Goal: Transaction & Acquisition: Obtain resource

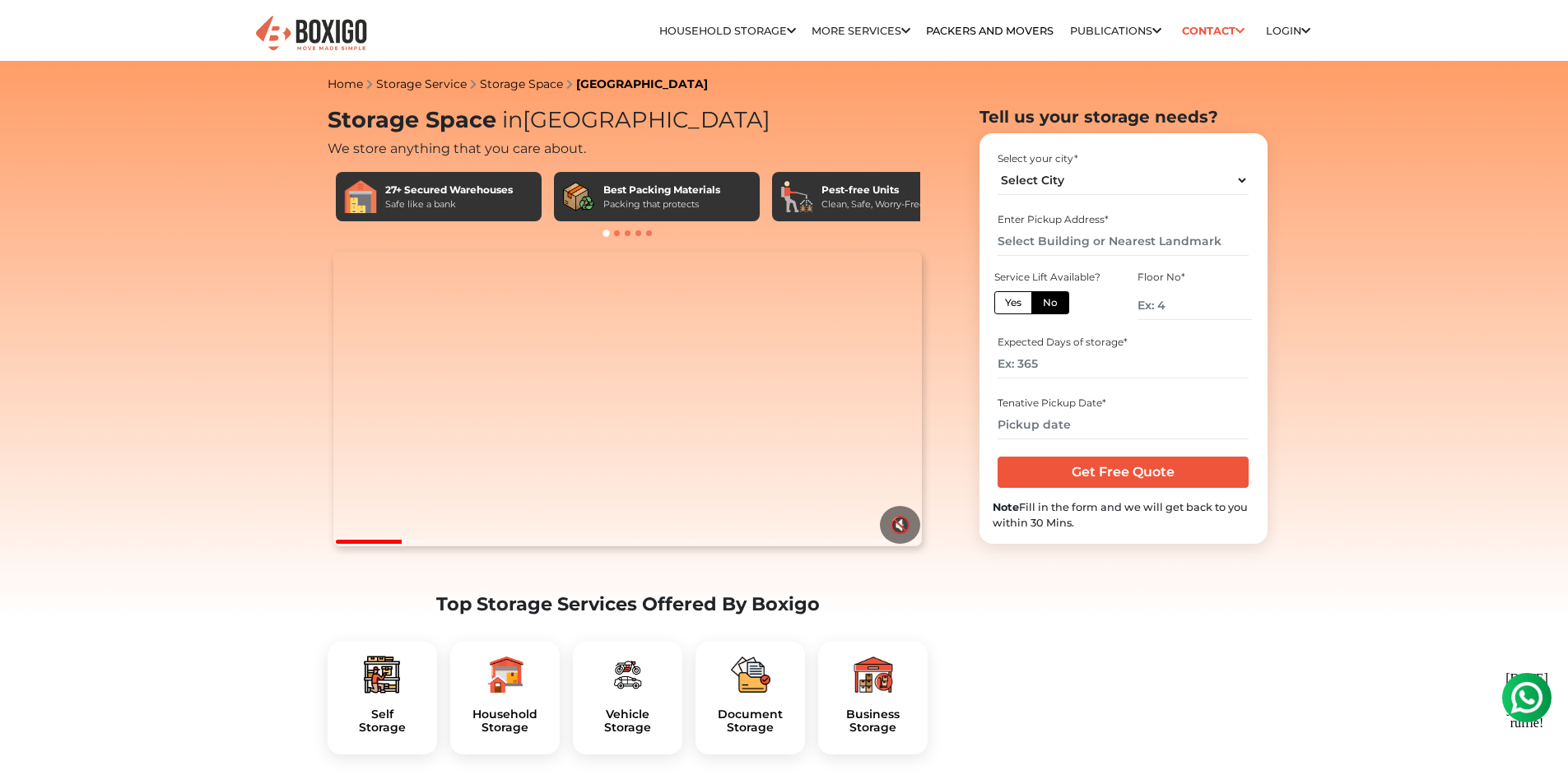
click at [446, 200] on div "Safe like a bank" at bounding box center [448, 204] width 127 height 14
click at [378, 205] on div "27+ Secured Warehouses Safe like a bank" at bounding box center [439, 197] width 206 height 50
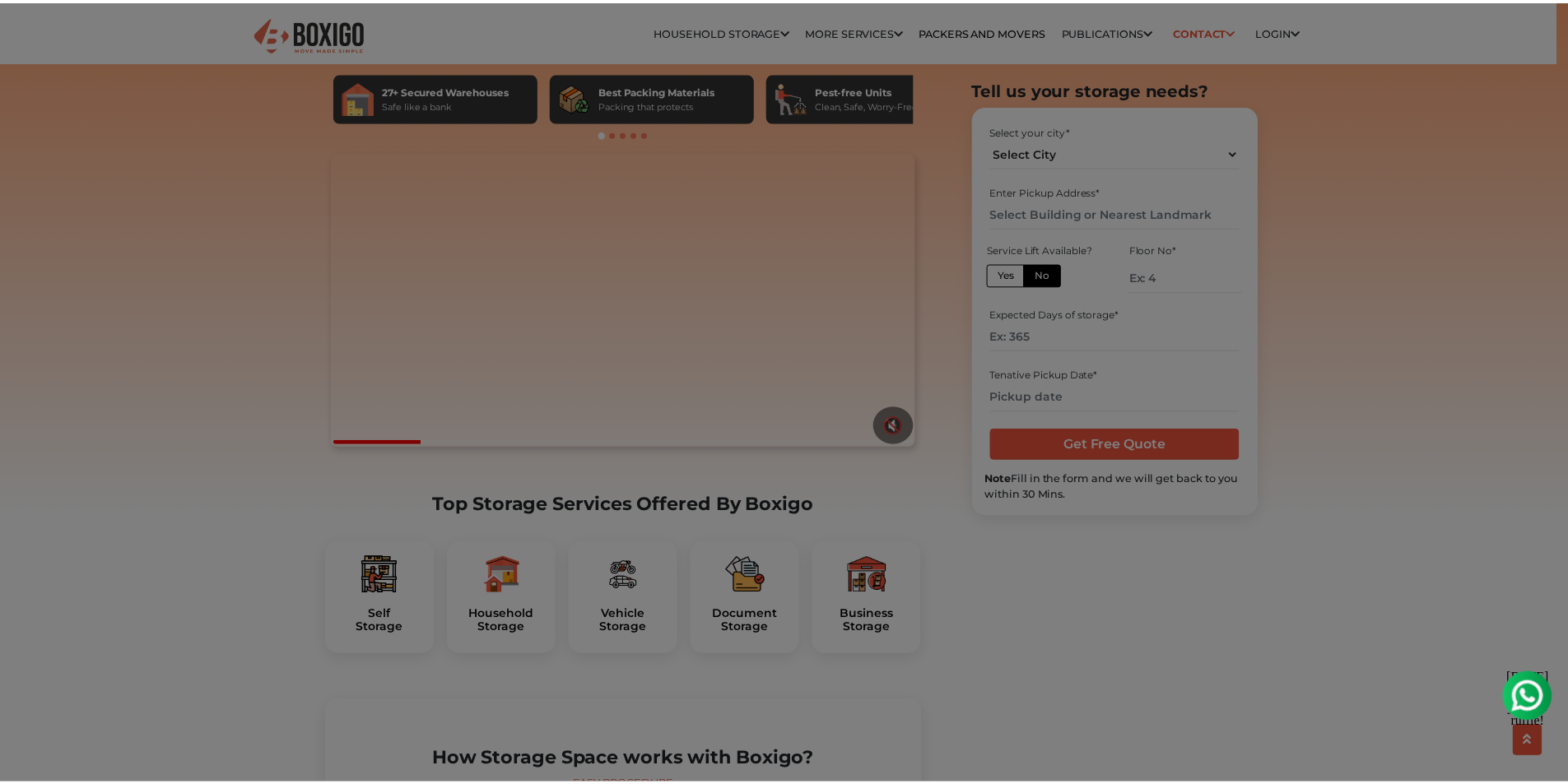
scroll to position [247, 0]
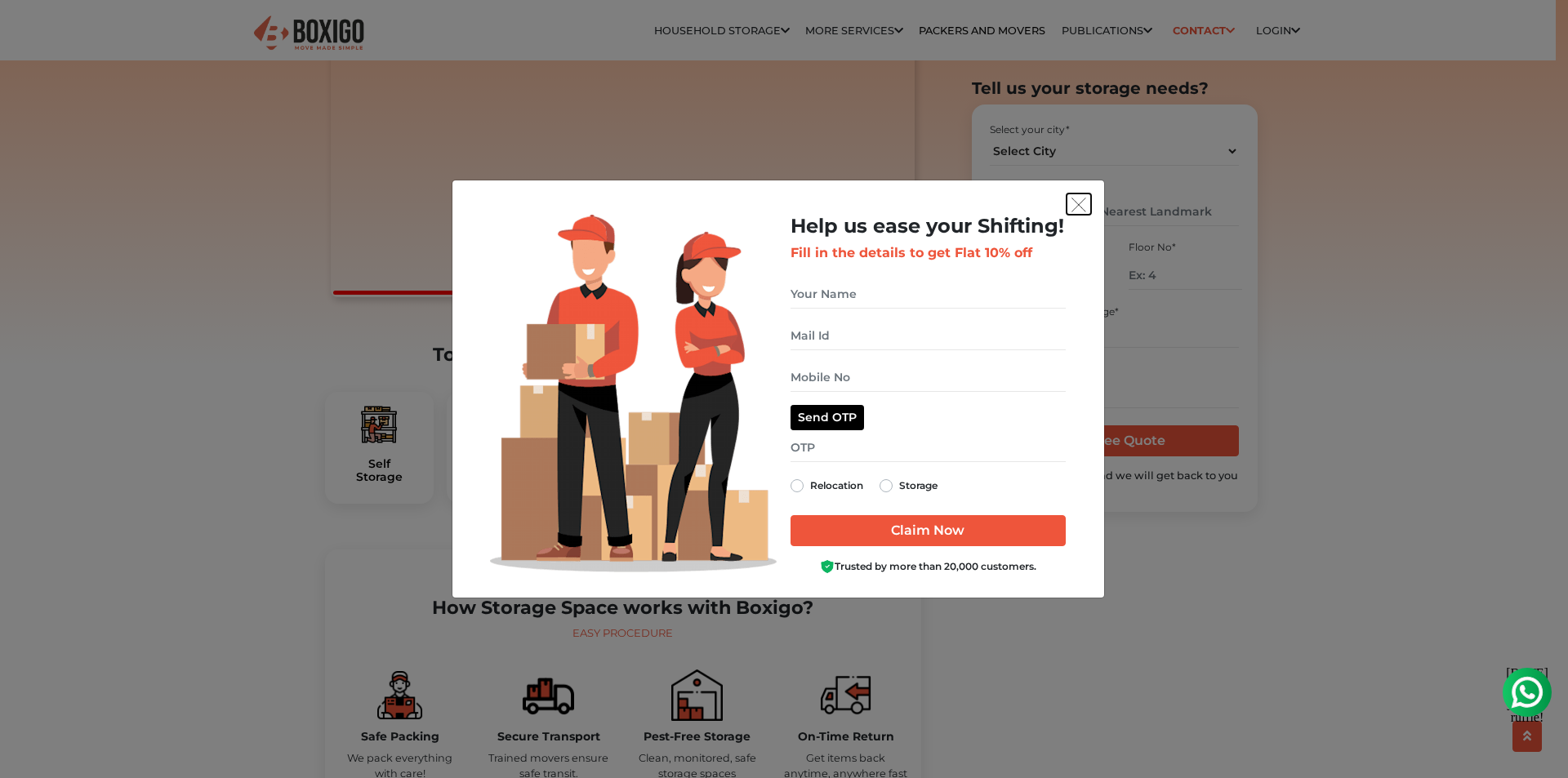
click at [1077, 201] on img "get free quote dialog" at bounding box center [1078, 204] width 14 height 14
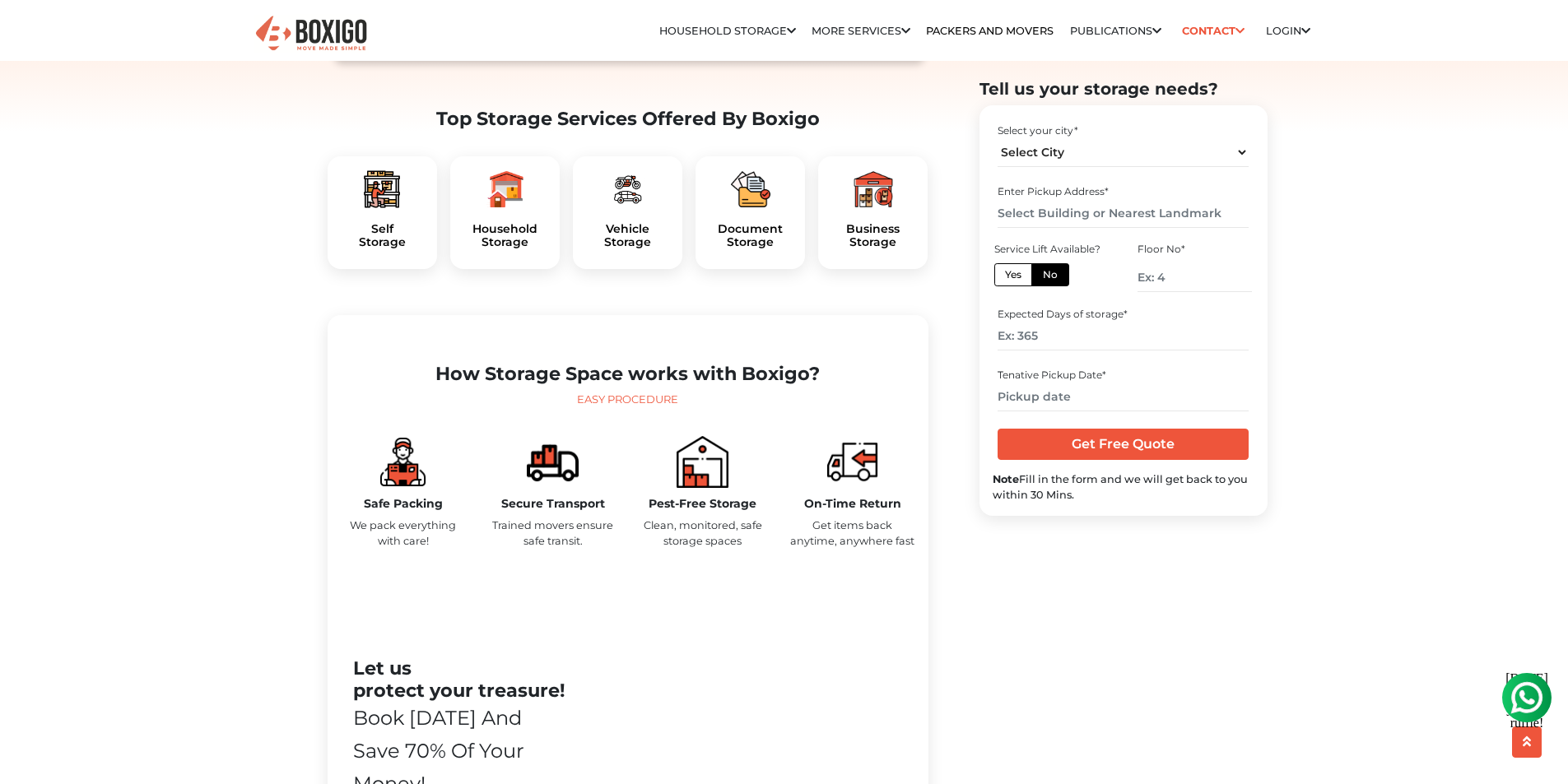
scroll to position [494, 0]
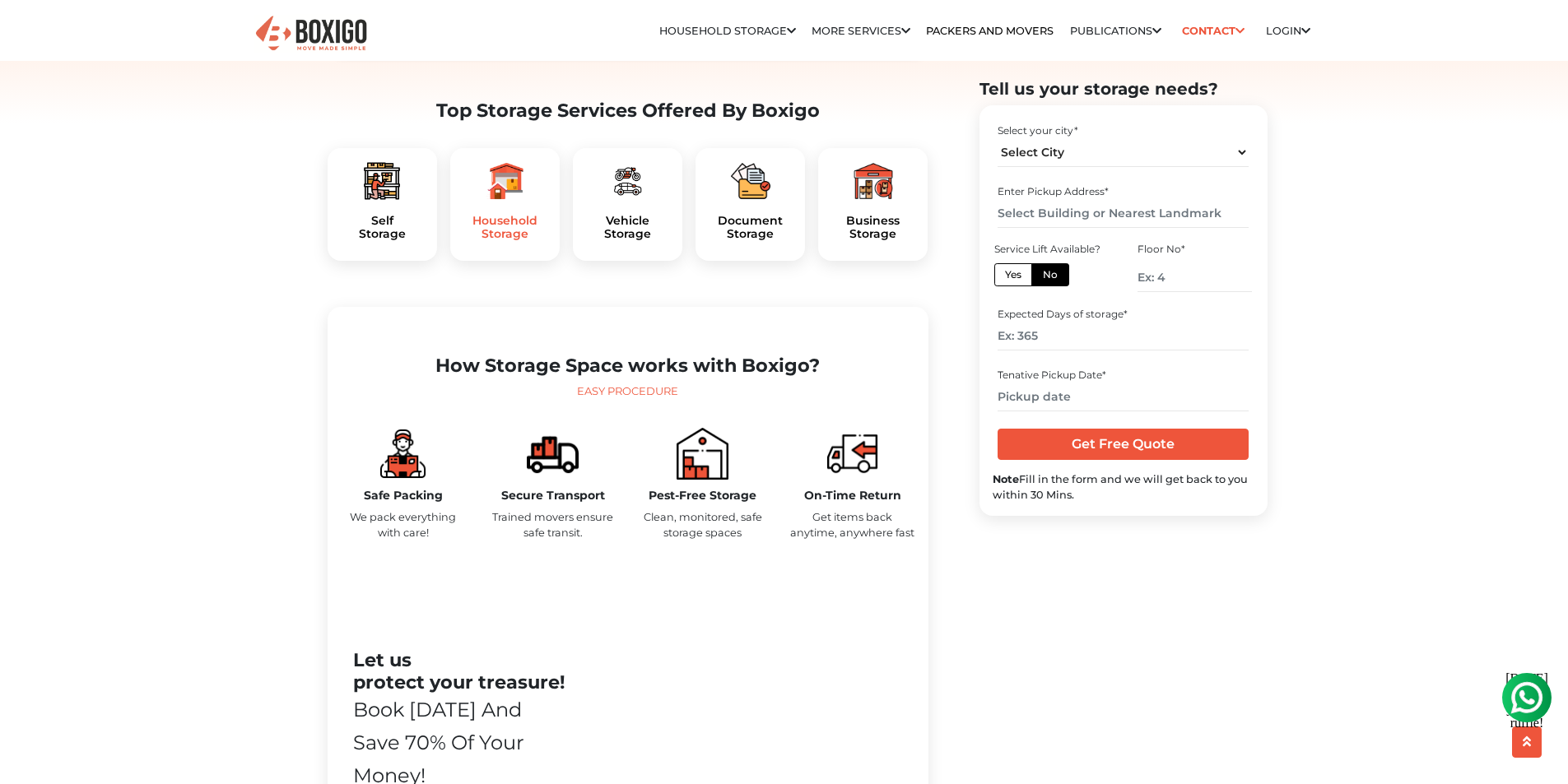
click at [502, 242] on h5 "Household Storage" at bounding box center [504, 227] width 83 height 28
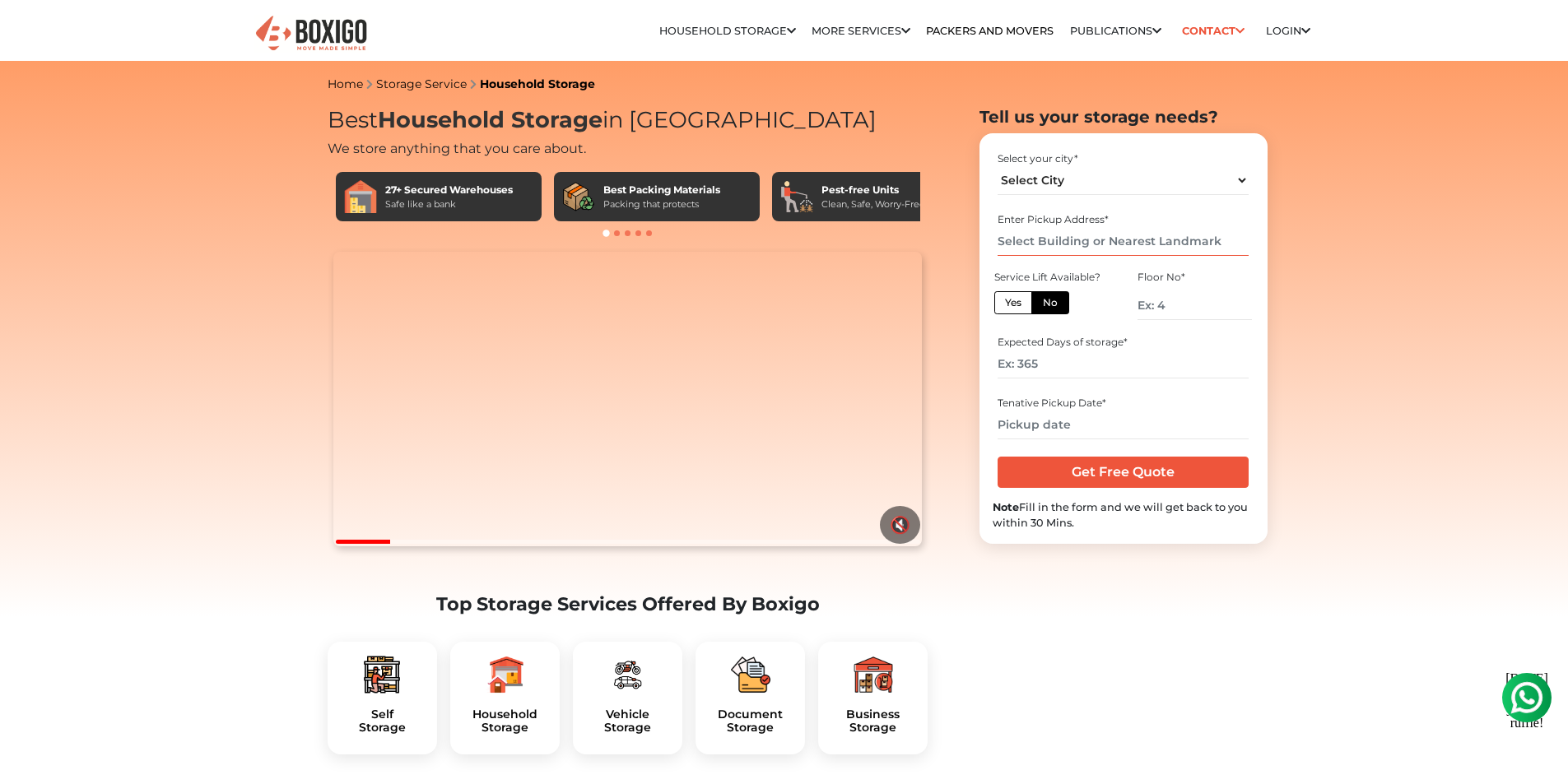
click at [1086, 243] on input "text" at bounding box center [1123, 242] width 251 height 29
click at [1055, 170] on select "Select City [GEOGRAPHIC_DATA] [GEOGRAPHIC_DATA] [GEOGRAPHIC_DATA] [GEOGRAPHIC_D…" at bounding box center [1123, 180] width 251 height 29
